Goal: Task Accomplishment & Management: Use online tool/utility

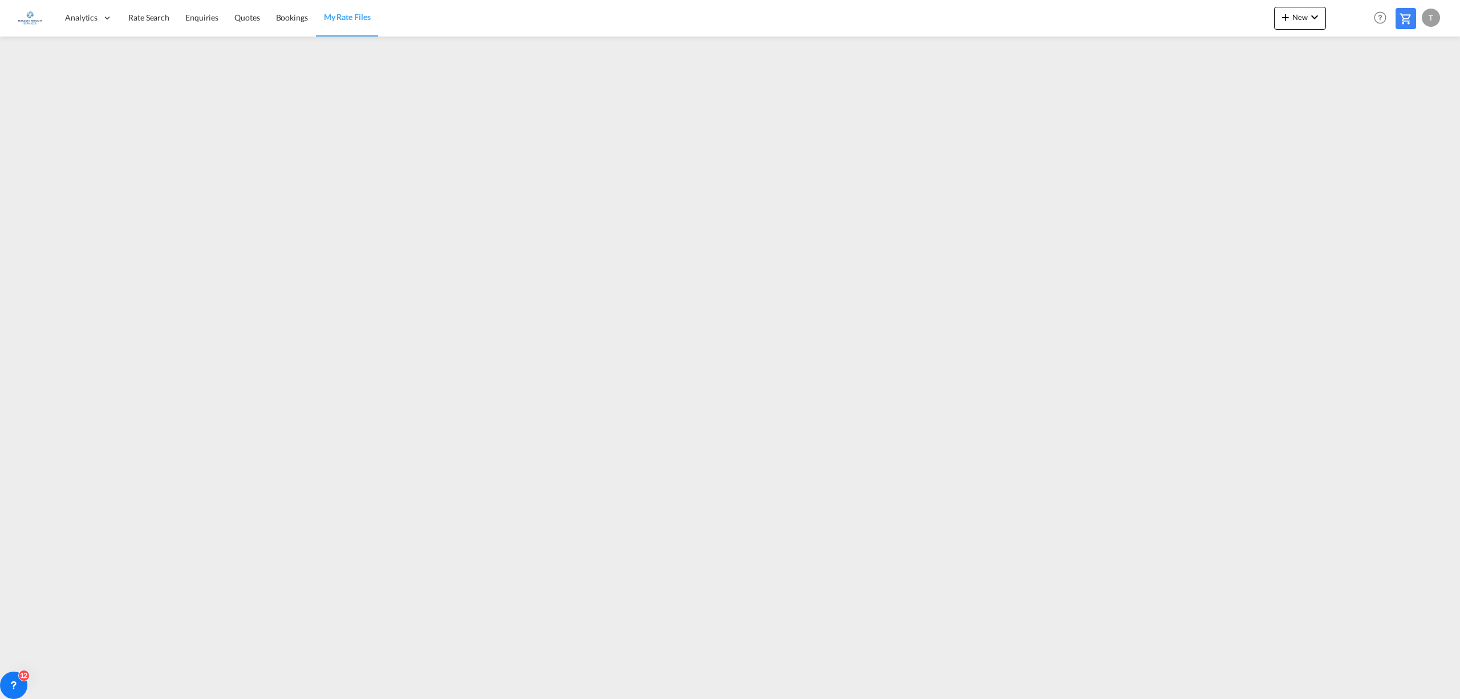
click at [151, 14] on span "Rate Search" at bounding box center [148, 18] width 41 height 10
click at [1310, 9] on button "New" at bounding box center [1300, 18] width 52 height 23
click at [1279, 42] on div "Rates" at bounding box center [1287, 48] width 46 height 29
click at [1354, 86] on span "Ratesheet" at bounding box center [1347, 85] width 13 height 23
click at [1303, 15] on span "New" at bounding box center [1300, 17] width 43 height 9
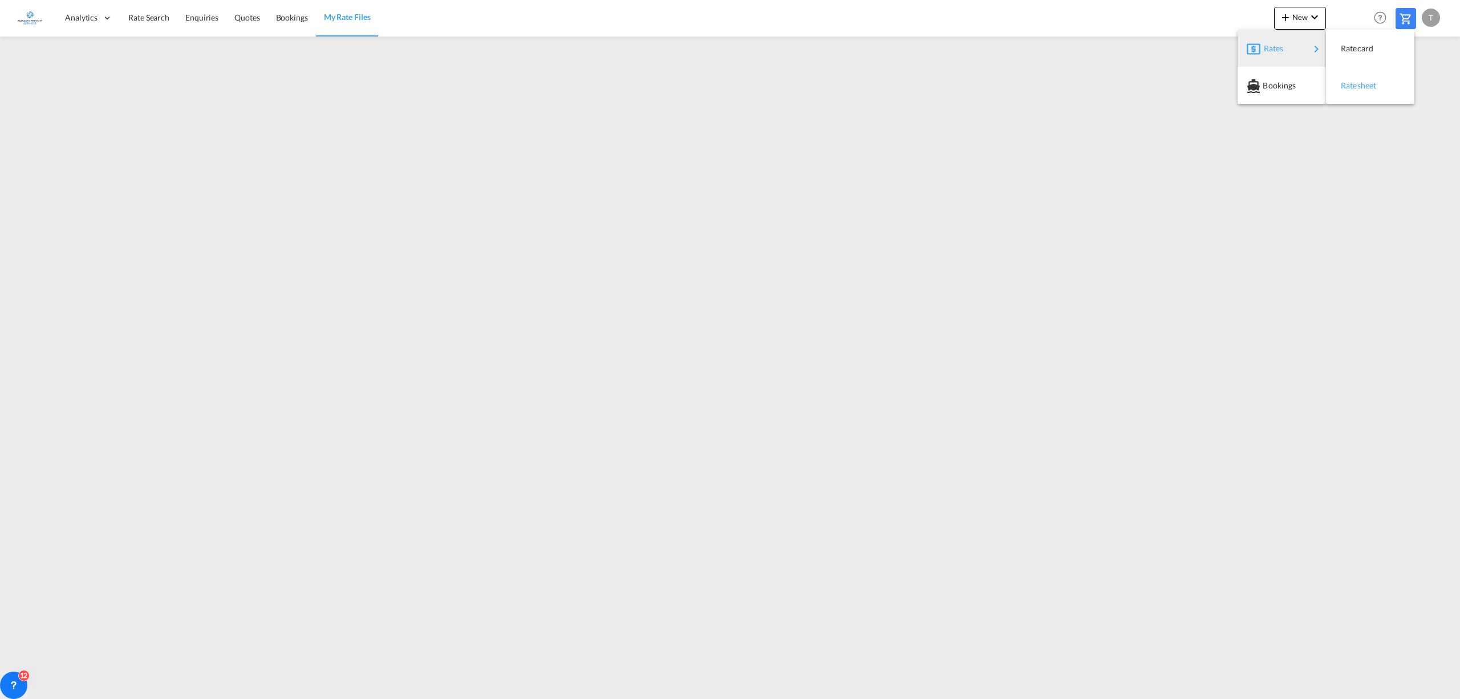
click at [1358, 80] on div "Ratesheet" at bounding box center [1362, 85] width 42 height 29
click at [196, 15] on span "Enquiries" at bounding box center [201, 18] width 33 height 10
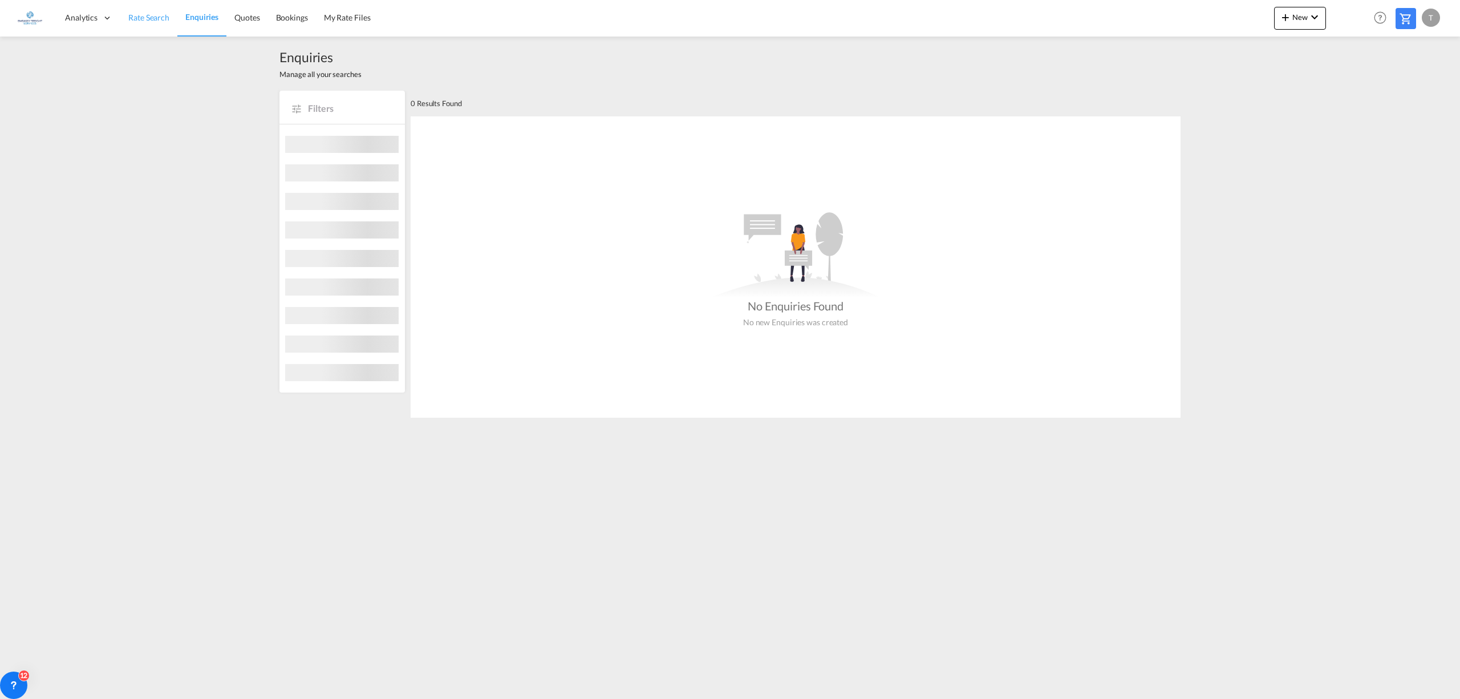
click at [151, 17] on span "Rate Search" at bounding box center [148, 18] width 41 height 10
